Goal: Contribute content: Contribute content

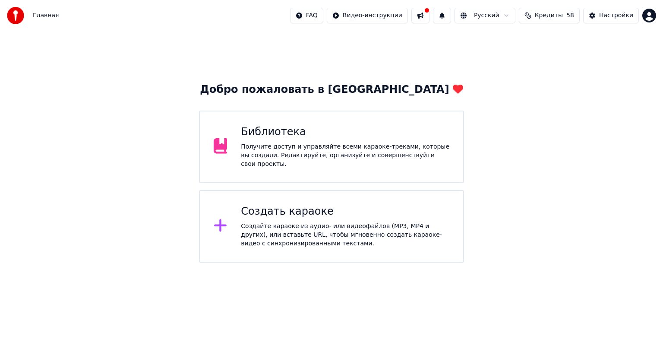
click at [409, 153] on div "Получите доступ и управляйте всеми караоке-треками, которые вы создали. Редакти…" at bounding box center [345, 155] width 209 height 26
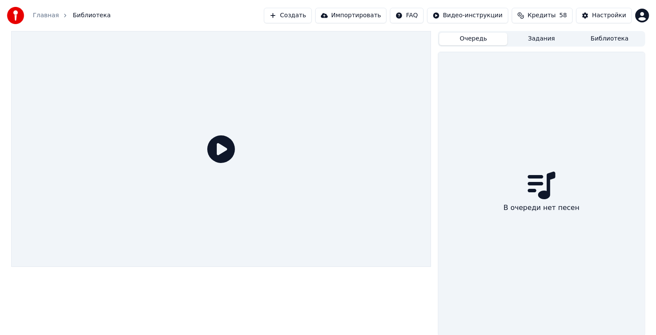
click at [485, 38] on button "Очередь" at bounding box center [473, 39] width 68 height 13
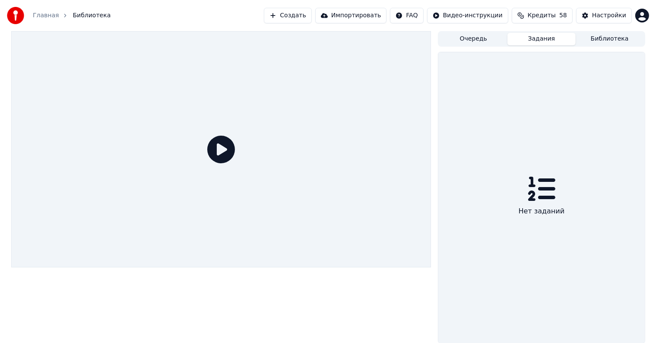
click at [552, 42] on button "Задания" at bounding box center [541, 39] width 68 height 13
click at [603, 35] on button "Библиотека" at bounding box center [609, 39] width 68 height 13
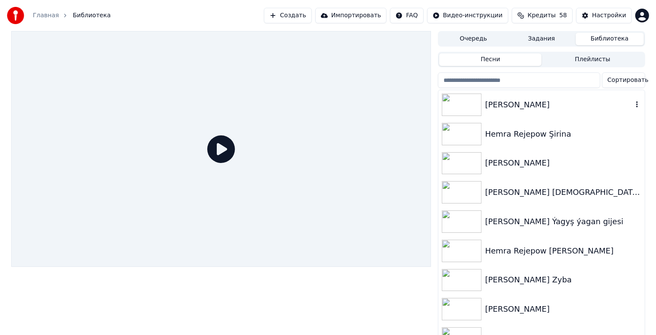
click at [560, 108] on div "Hemra Rejepow Nirede" at bounding box center [558, 105] width 147 height 12
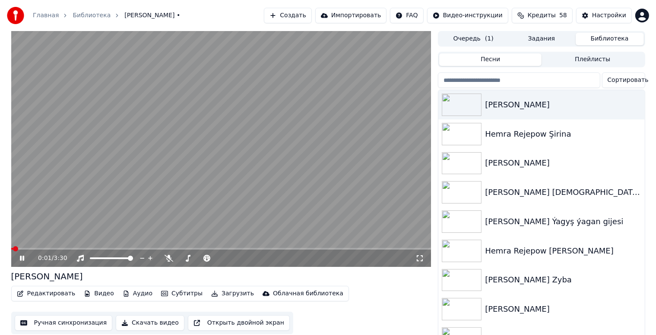
click at [21, 260] on icon at bounding box center [22, 258] width 4 height 5
click at [537, 38] on button "Задания" at bounding box center [541, 39] width 68 height 13
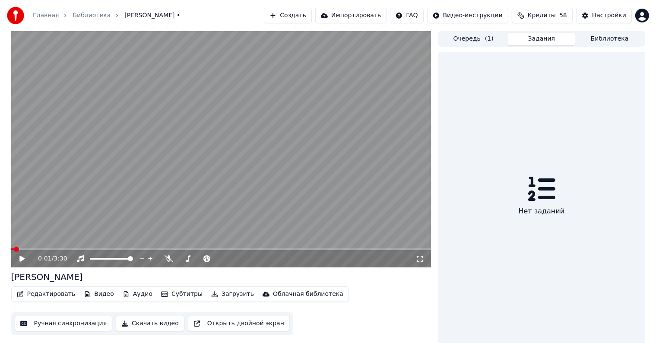
click at [470, 43] on button "Очередь ( 1 )" at bounding box center [473, 39] width 68 height 13
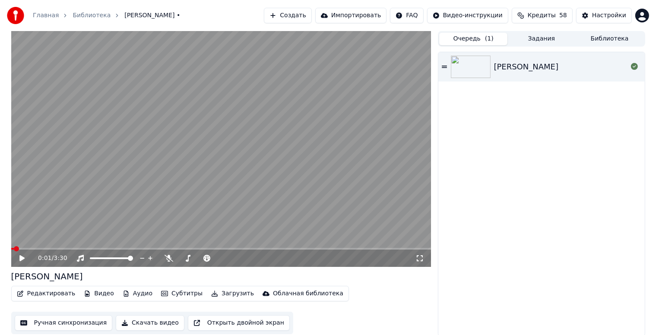
click at [597, 37] on button "Библиотека" at bounding box center [609, 39] width 68 height 13
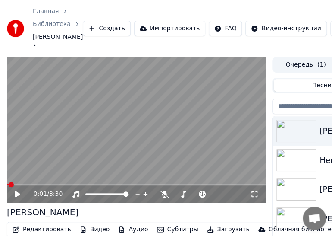
click at [19, 197] on icon at bounding box center [17, 194] width 5 height 6
click at [18, 196] on icon at bounding box center [18, 193] width 4 height 5
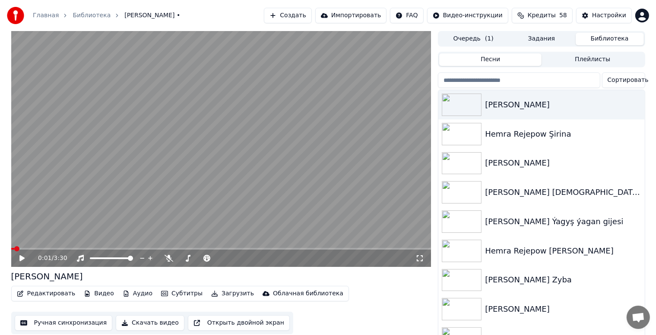
click at [311, 12] on button "Создать" at bounding box center [287, 16] width 47 height 16
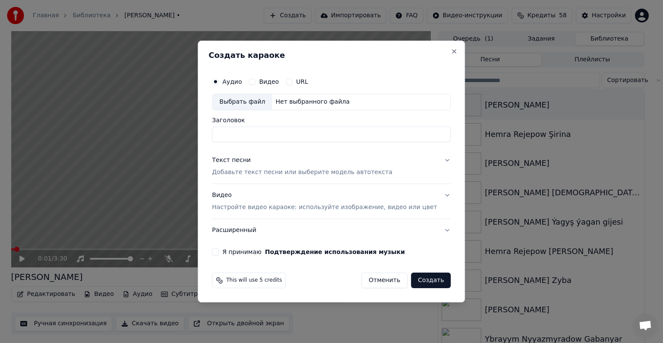
click at [249, 101] on div "Выбрать файл" at bounding box center [242, 102] width 60 height 16
type input "**********"
click at [250, 168] on div "Текст песни Добавьте текст песни или выберите модель автотекста" at bounding box center [302, 166] width 180 height 21
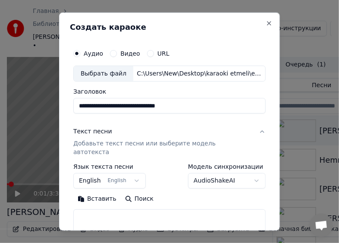
click at [97, 192] on button "Вставить" at bounding box center [96, 199] width 47 height 14
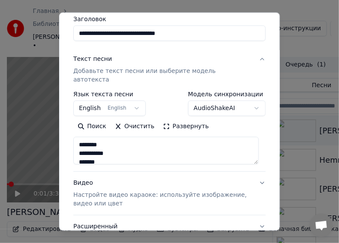
scroll to position [131, 0]
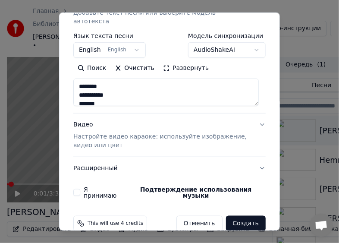
click at [100, 136] on p "Настройте видео караоке: используйте изображение, видео или цвет" at bounding box center [162, 141] width 179 height 17
type textarea "**********"
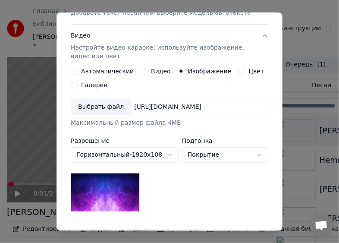
click at [88, 105] on div "Выбрать файл" at bounding box center [101, 107] width 60 height 16
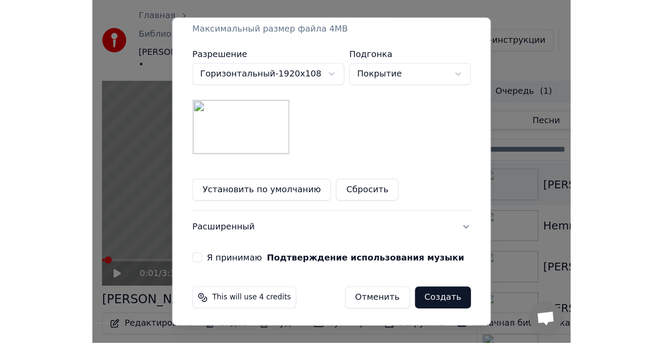
scroll to position [234, 0]
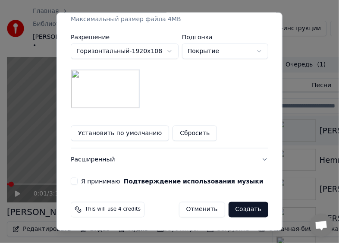
click at [71, 180] on button "Я принимаю Подтверждение использования музыки" at bounding box center [74, 181] width 7 height 7
click at [241, 204] on button "Создать" at bounding box center [249, 210] width 40 height 16
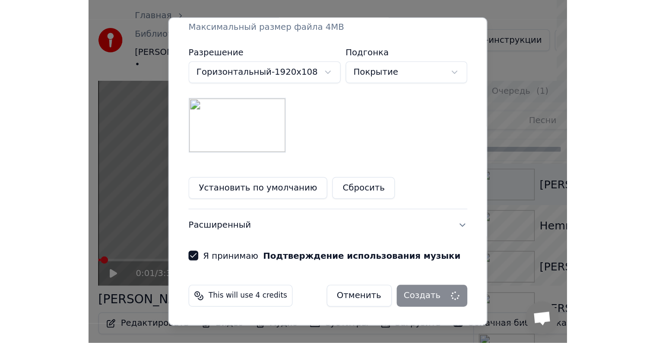
scroll to position [123, 0]
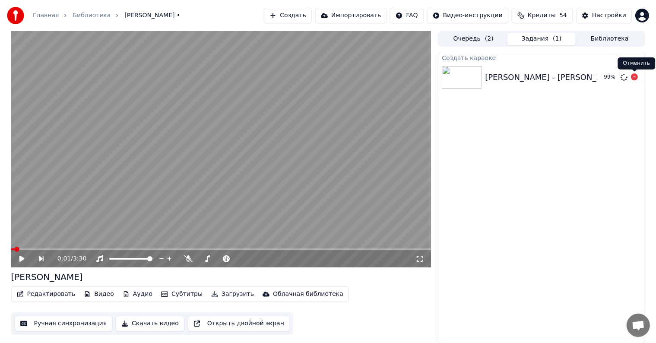
click at [635, 79] on icon at bounding box center [634, 76] width 7 height 7
click at [572, 77] on div "[PERSON_NAME] - Nirde sen nirde (1)" at bounding box center [602, 77] width 234 height 12
click at [624, 79] on div "[PERSON_NAME] - Nirde sen nirde (1)" at bounding box center [556, 77] width 142 height 12
click at [619, 79] on div "[PERSON_NAME] - Nirde sen nirde (1)" at bounding box center [556, 77] width 142 height 12
click at [485, 36] on span "( 2 )" at bounding box center [489, 39] width 9 height 9
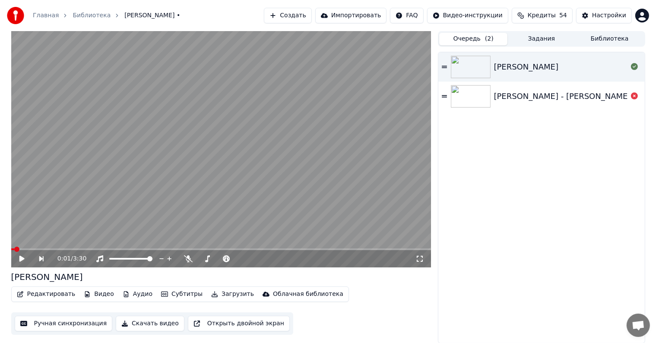
click at [585, 103] on div "[PERSON_NAME] - Nirde sen nirde (1)" at bounding box center [541, 96] width 206 height 29
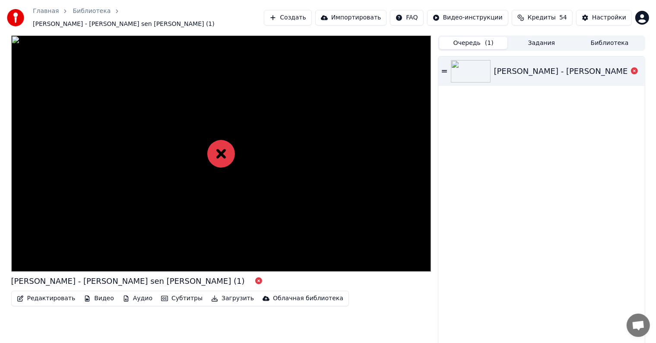
click at [221, 164] on div at bounding box center [221, 153] width 420 height 236
click at [478, 37] on button "Очередь ( 1 )" at bounding box center [473, 43] width 68 height 13
click at [530, 41] on button "Задания" at bounding box center [541, 43] width 68 height 13
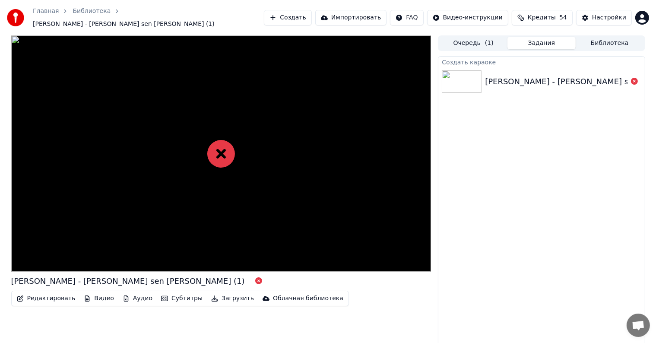
click at [215, 154] on icon at bounding box center [221, 154] width 28 height 28
click at [593, 38] on button "Библиотека" at bounding box center [609, 43] width 68 height 13
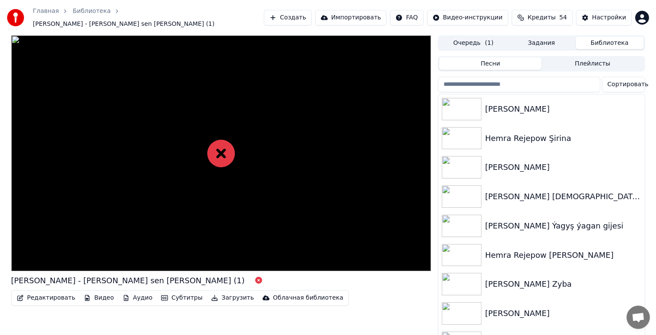
click at [528, 35] on div "Очередь ( 1 ) Задания Библиотека" at bounding box center [541, 43] width 207 height 16
click at [527, 41] on button "Задания" at bounding box center [541, 43] width 68 height 13
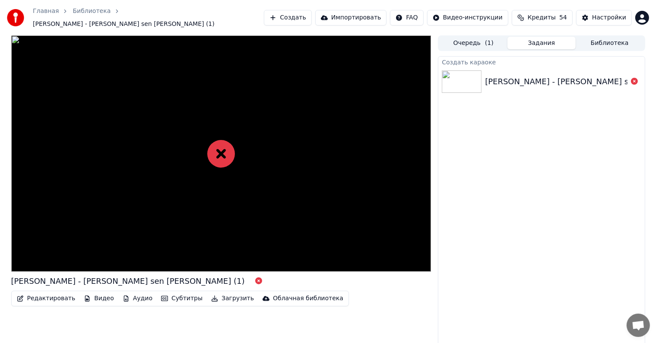
click at [619, 76] on div "[PERSON_NAME] - Nirde sen nirde (1)" at bounding box center [556, 82] width 142 height 12
click at [482, 42] on button "Очередь ( 1 )" at bounding box center [473, 43] width 68 height 13
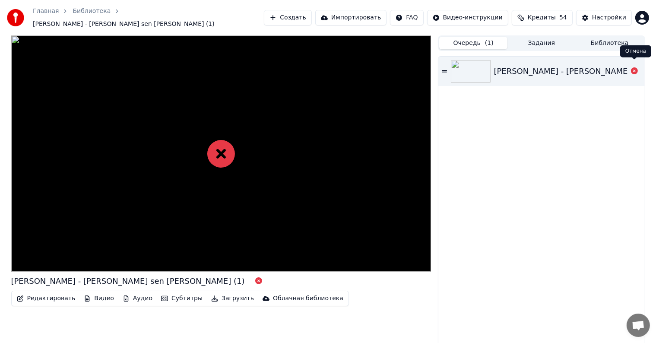
click at [635, 70] on icon at bounding box center [634, 70] width 7 height 7
click at [542, 37] on button "Задания" at bounding box center [541, 43] width 68 height 13
drag, startPoint x: 470, startPoint y: 38, endPoint x: 487, endPoint y: 47, distance: 19.5
click at [470, 38] on button "Очередь ( 1 )" at bounding box center [473, 43] width 68 height 13
click at [569, 66] on div "[PERSON_NAME] - Nirde sen nirde (1)" at bounding box center [611, 71] width 234 height 12
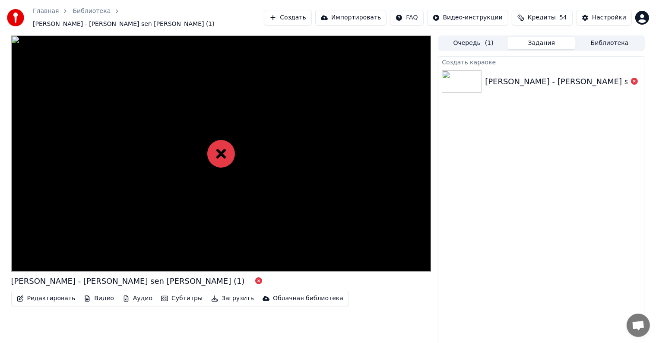
click at [546, 37] on button "Задания" at bounding box center [541, 43] width 68 height 13
click at [619, 76] on div "[PERSON_NAME] - Nirde sen nirde (1)" at bounding box center [556, 82] width 142 height 12
click at [619, 77] on div "[PERSON_NAME] - Nirde sen nirde (1)" at bounding box center [556, 82] width 142 height 12
click at [618, 76] on div "[PERSON_NAME] - Nirde sen nirde (1)" at bounding box center [556, 82] width 142 height 12
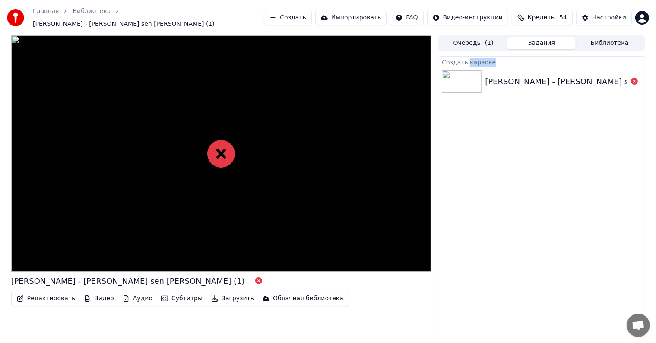
click at [618, 77] on div "[PERSON_NAME] - Nirde sen nirde (1)" at bounding box center [556, 82] width 142 height 12
click at [477, 57] on div "Создать караоке" at bounding box center [541, 62] width 206 height 10
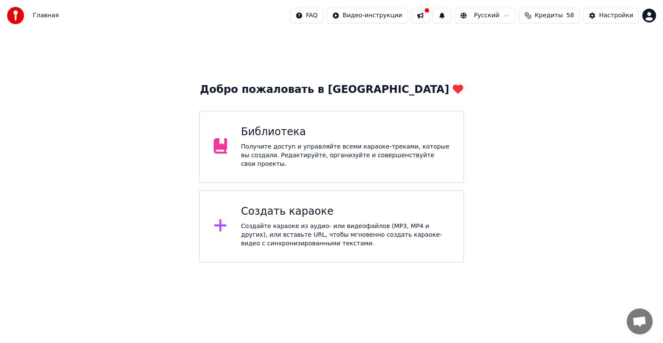
click at [275, 249] on div "Создать караоке Создайте караоке из аудио- или видеофайлов (MP3, MP4 и других),…" at bounding box center [331, 226] width 265 height 73
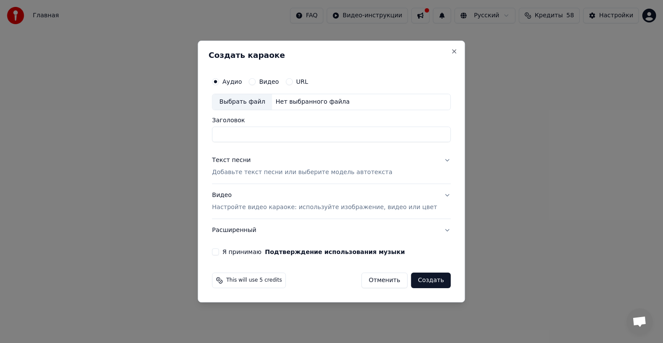
click at [250, 97] on div "Выбрать файл" at bounding box center [242, 102] width 60 height 16
type input "**********"
click at [236, 175] on p "Добавьте текст песни или выберите модель автотекста" at bounding box center [302, 172] width 180 height 9
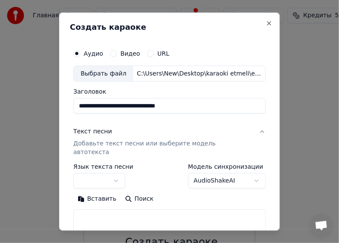
select select "**"
drag, startPoint x: 103, startPoint y: 192, endPoint x: 140, endPoint y: 150, distance: 55.7
click at [103, 192] on button "Вставить" at bounding box center [96, 199] width 47 height 14
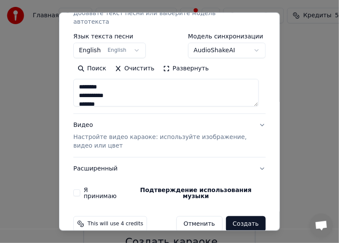
scroll to position [131, 0]
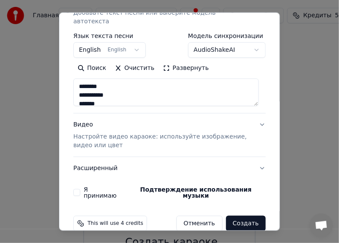
click at [104, 135] on p "Настройте видео караоке: используйте изображение, видео или цвет" at bounding box center [162, 141] width 179 height 17
type textarea "**********"
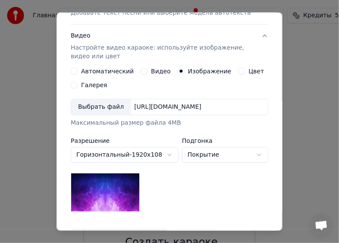
click at [97, 102] on div "Выбрать файл" at bounding box center [101, 107] width 60 height 16
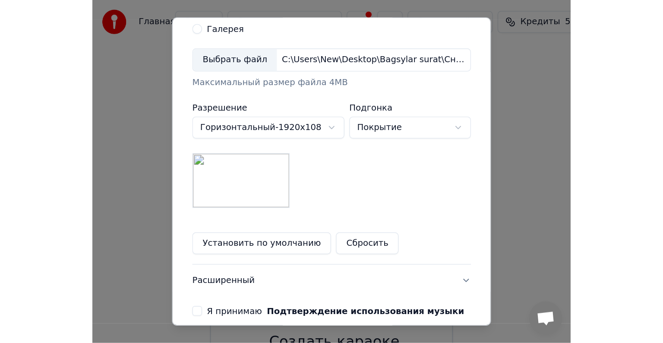
scroll to position [234, 0]
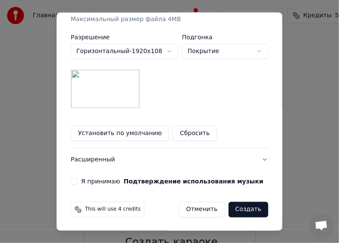
click at [73, 181] on button "Я принимаю Подтверждение использования музыки" at bounding box center [74, 181] width 7 height 7
click at [243, 206] on button "Создать" at bounding box center [249, 210] width 40 height 16
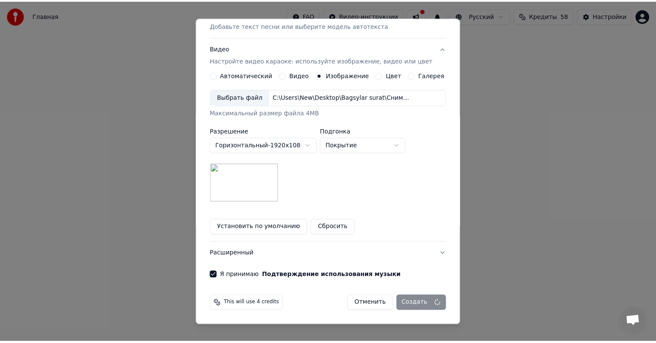
scroll to position [123, 0]
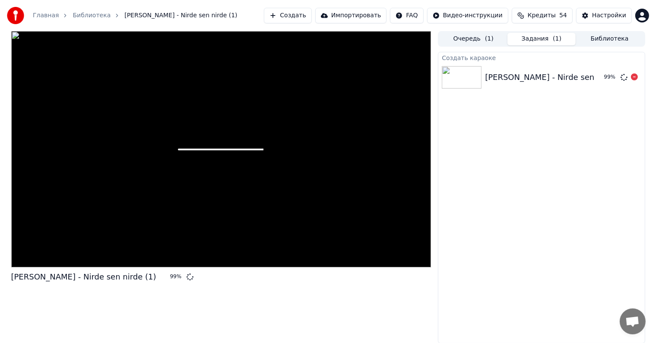
click at [622, 76] on icon at bounding box center [623, 77] width 9 height 9
click at [478, 33] on button "Очередь ( 1 )" at bounding box center [473, 39] width 68 height 13
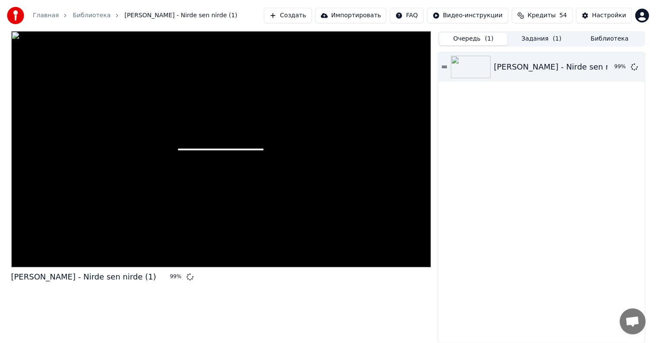
click at [538, 40] on button "Задания ( 1 )" at bounding box center [541, 39] width 68 height 13
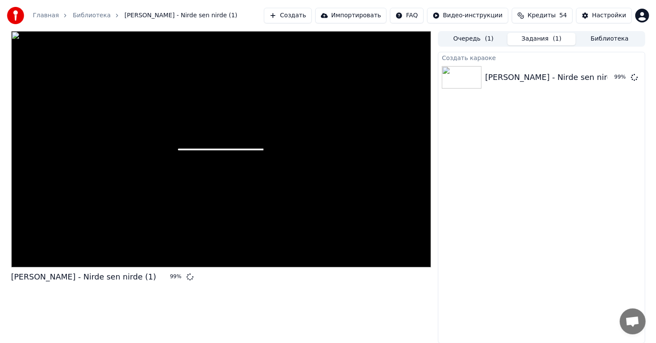
click at [376, 129] on div at bounding box center [221, 149] width 420 height 236
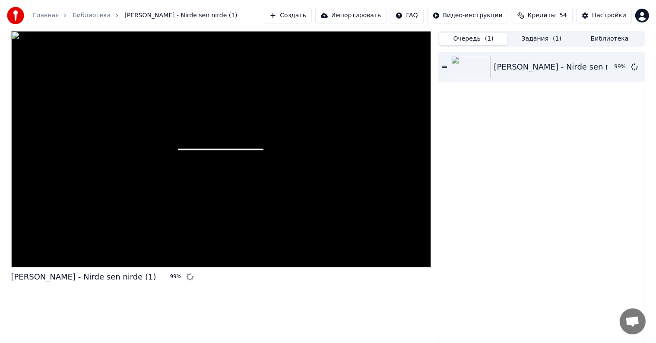
click at [489, 42] on span "( 1 )" at bounding box center [489, 39] width 9 height 9
click at [528, 40] on button "Задания ( 1 )" at bounding box center [541, 39] width 68 height 13
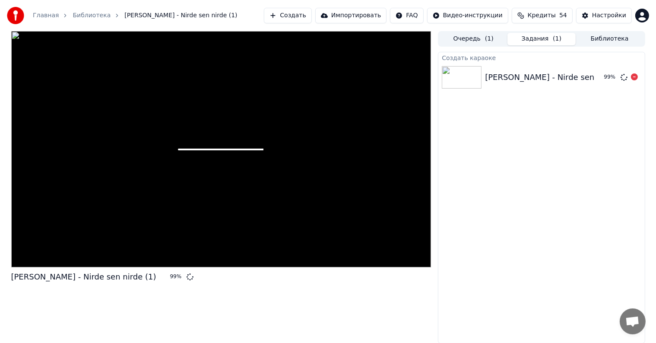
click at [619, 81] on div "99 %" at bounding box center [614, 77] width 27 height 10
click at [623, 76] on icon at bounding box center [624, 77] width 8 height 8
click at [623, 76] on icon at bounding box center [623, 77] width 9 height 9
click at [633, 77] on icon at bounding box center [634, 76] width 7 height 7
click at [613, 81] on div "[PERSON_NAME] - Nirde sen nirde (1)" at bounding box center [556, 77] width 142 height 12
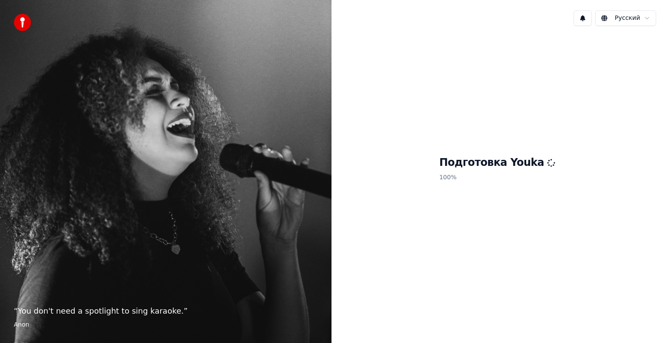
click at [459, 66] on div "Подготовка Youka 100 %" at bounding box center [498, 170] width 332 height 275
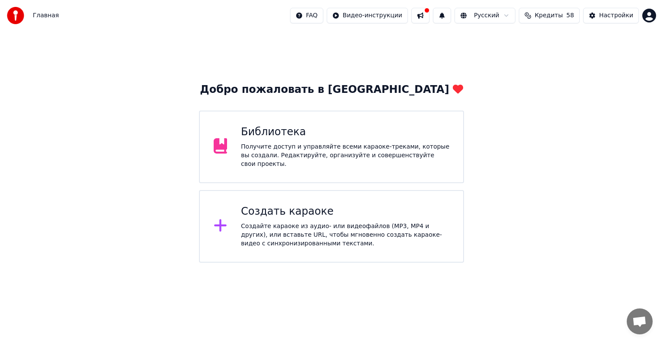
drag, startPoint x: 316, startPoint y: 269, endPoint x: 332, endPoint y: 238, distance: 34.8
click at [324, 254] on html "Главная FAQ Видео-инструкции Русский Кредиты 58 Настройки Добро пожаловать в Yo…" at bounding box center [331, 131] width 663 height 262
click at [335, 231] on div "Создайте караоке из аудио- или видеофайлов (MP3, MP4 и других), или вставьте UR…" at bounding box center [345, 235] width 209 height 26
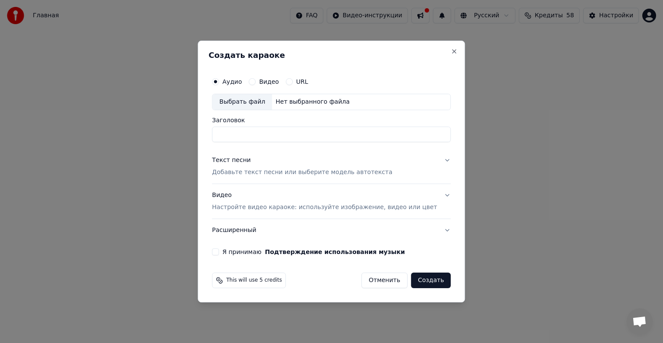
click at [263, 104] on div "Выбрать файл" at bounding box center [242, 102] width 60 height 16
type input "**********"
click at [266, 169] on p "Добавьте текст песни или выберите модель автотекста" at bounding box center [302, 172] width 180 height 9
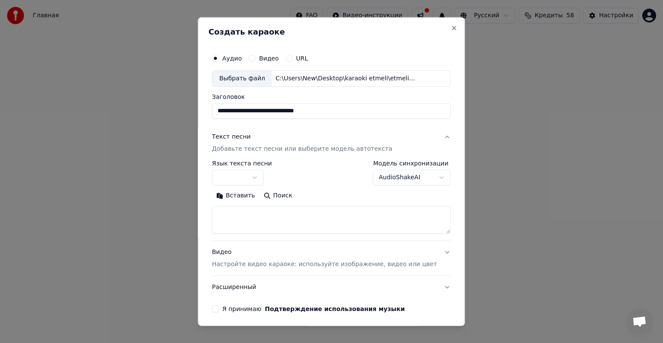
select select "**"
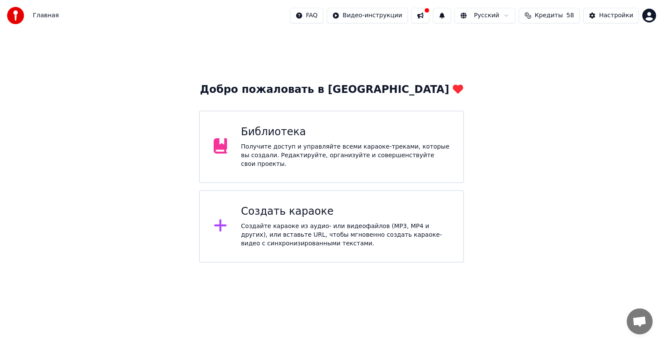
click at [326, 228] on div "Создайте караоке из аудио- или видеофайлов (MP3, MP4 и других), или вставьте UR…" at bounding box center [345, 235] width 209 height 26
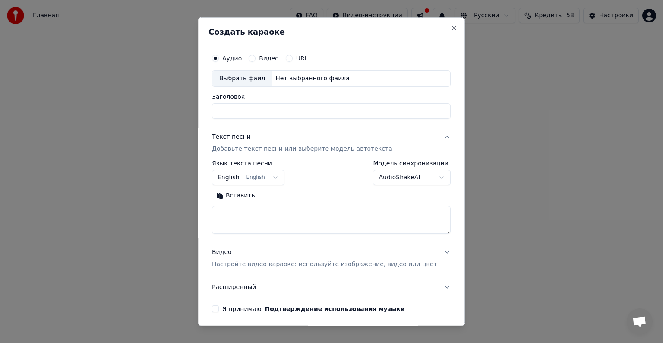
click at [255, 199] on button "Вставить" at bounding box center [235, 196] width 47 height 14
click at [249, 73] on div "Выбрать файл" at bounding box center [242, 79] width 60 height 16
type textarea "**********"
type input "**********"
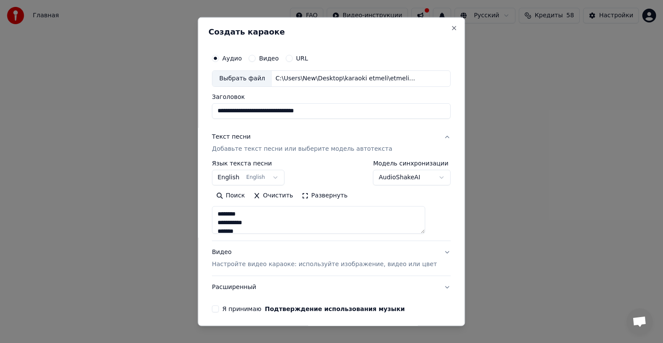
scroll to position [33, 0]
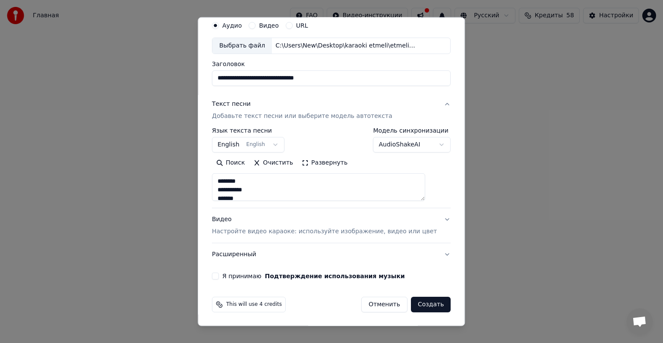
click at [240, 236] on button "Видео Настройте видео караоке: используйте изображение, видео или цвет" at bounding box center [331, 225] width 239 height 35
type textarea "**********"
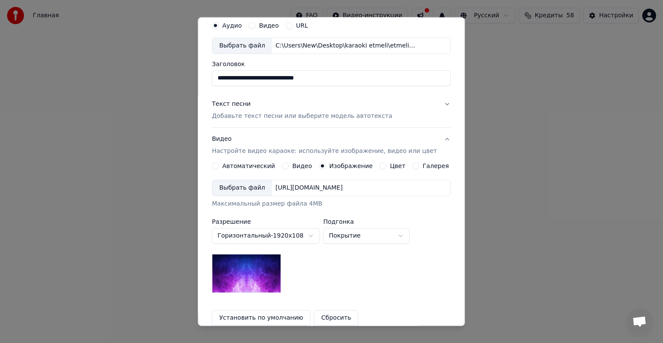
click at [240, 190] on div "Выбрать файл" at bounding box center [242, 188] width 60 height 16
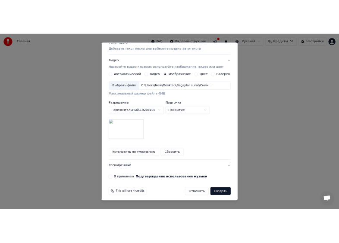
scroll to position [123, 0]
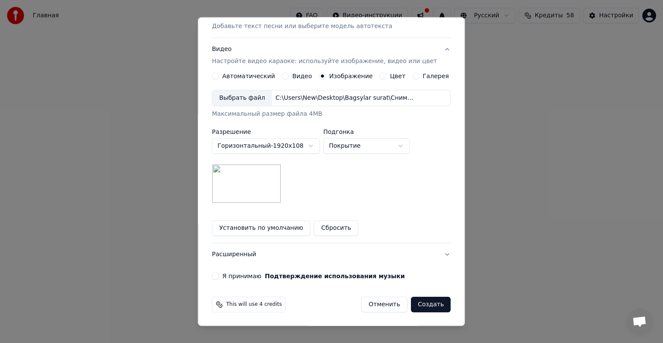
click at [219, 274] on button "Я принимаю Подтверждение использования музыки" at bounding box center [215, 275] width 7 height 7
click at [432, 300] on button "Создать" at bounding box center [431, 305] width 40 height 16
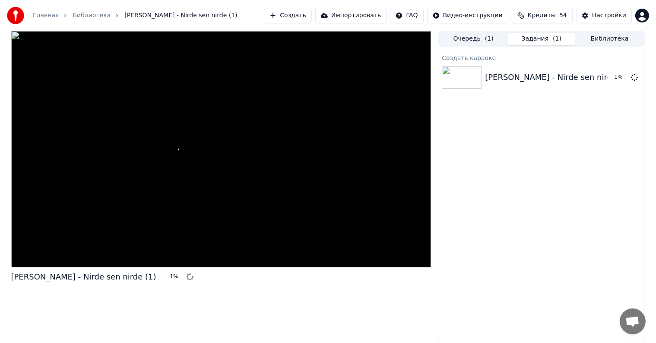
click at [306, 18] on button "Создать" at bounding box center [287, 16] width 47 height 16
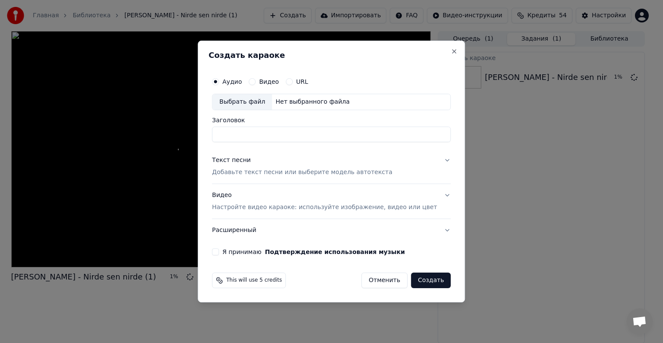
click at [252, 98] on div "Выбрать файл" at bounding box center [242, 102] width 60 height 16
type input "**********"
click at [278, 171] on p "Добавьте текст песни или выберите модель автотекста" at bounding box center [302, 172] width 180 height 9
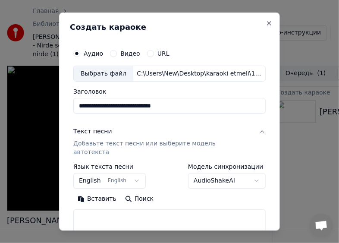
click at [90, 192] on button "Вставить" at bounding box center [96, 199] width 47 height 14
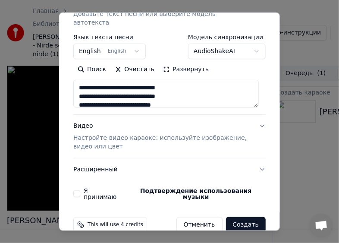
scroll to position [131, 0]
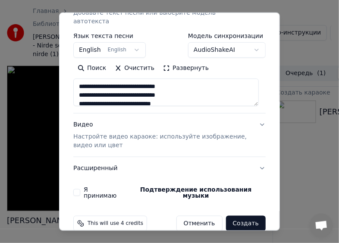
click at [104, 133] on p "Настройте видео караоке: используйте изображение, видео или цвет" at bounding box center [162, 141] width 179 height 17
type textarea "**********"
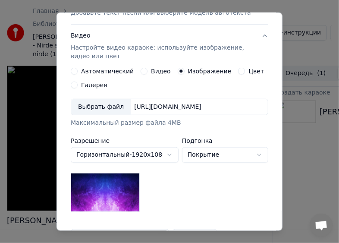
click at [93, 109] on div "Выбрать файл" at bounding box center [101, 107] width 60 height 16
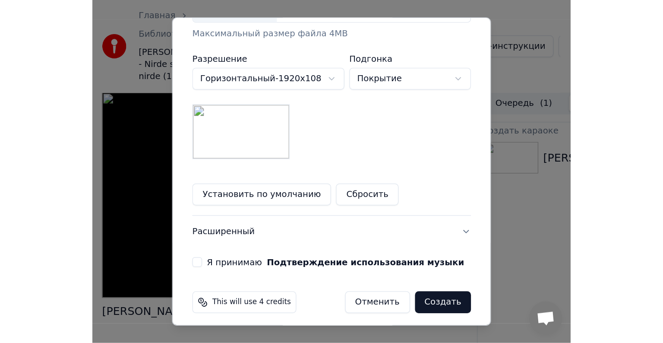
scroll to position [234, 0]
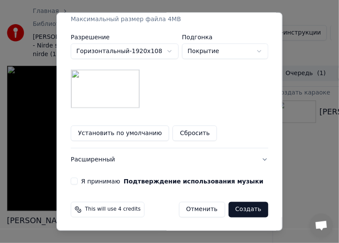
click at [71, 182] on button "Я принимаю Подтверждение использования музыки" at bounding box center [74, 181] width 7 height 7
click at [246, 211] on button "Создать" at bounding box center [249, 210] width 40 height 16
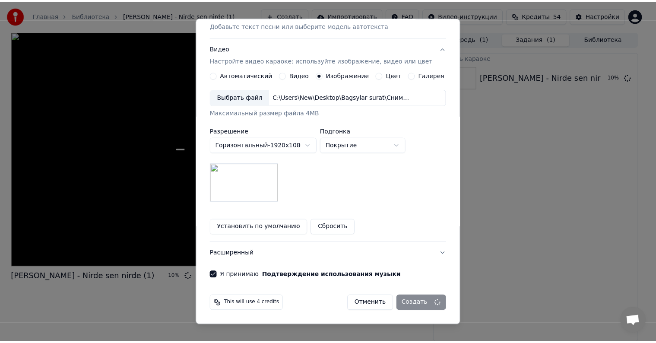
scroll to position [123, 0]
